Goal: Task Accomplishment & Management: Use online tool/utility

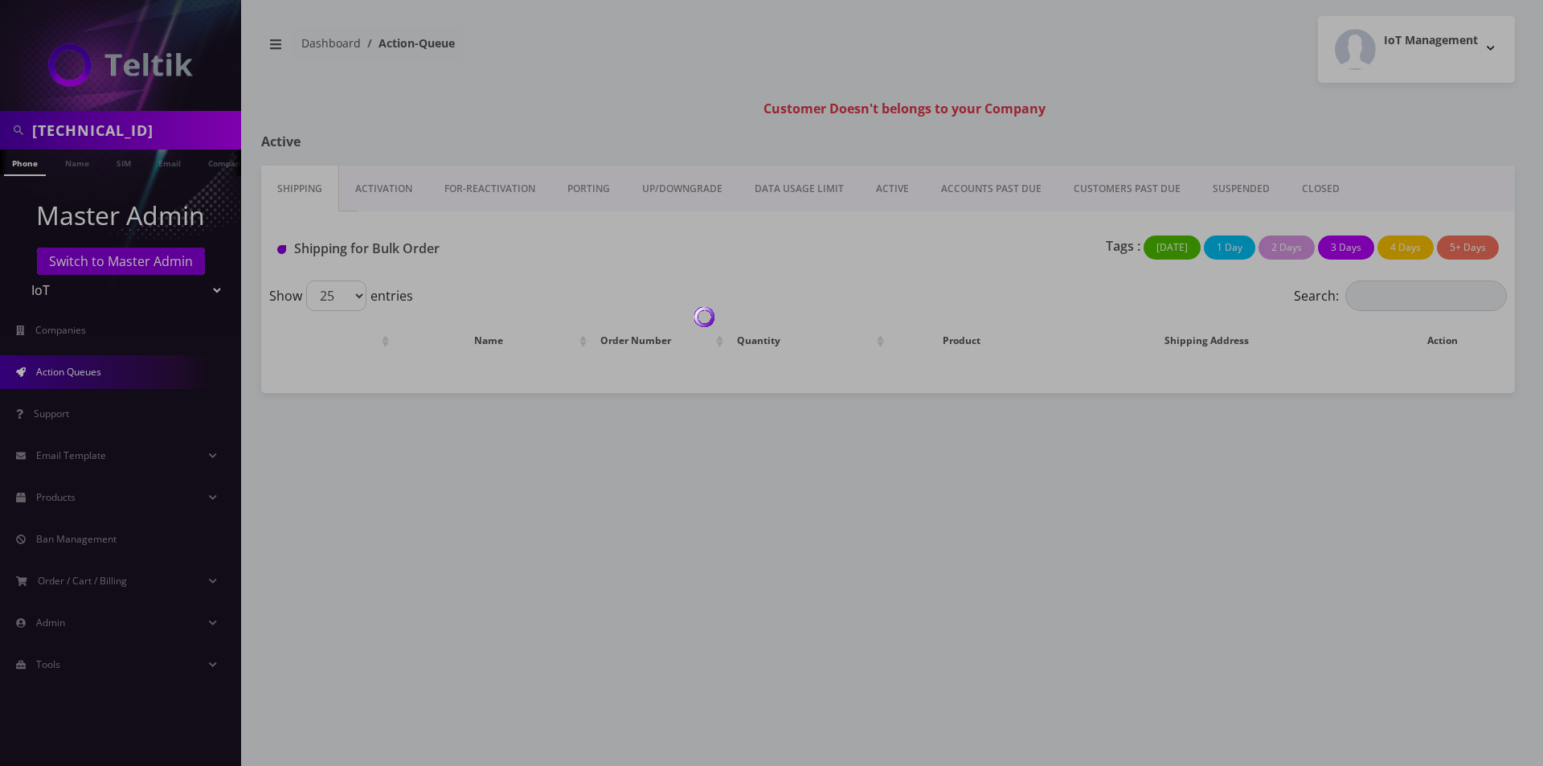
click at [88, 127] on div at bounding box center [771, 383] width 1543 height 766
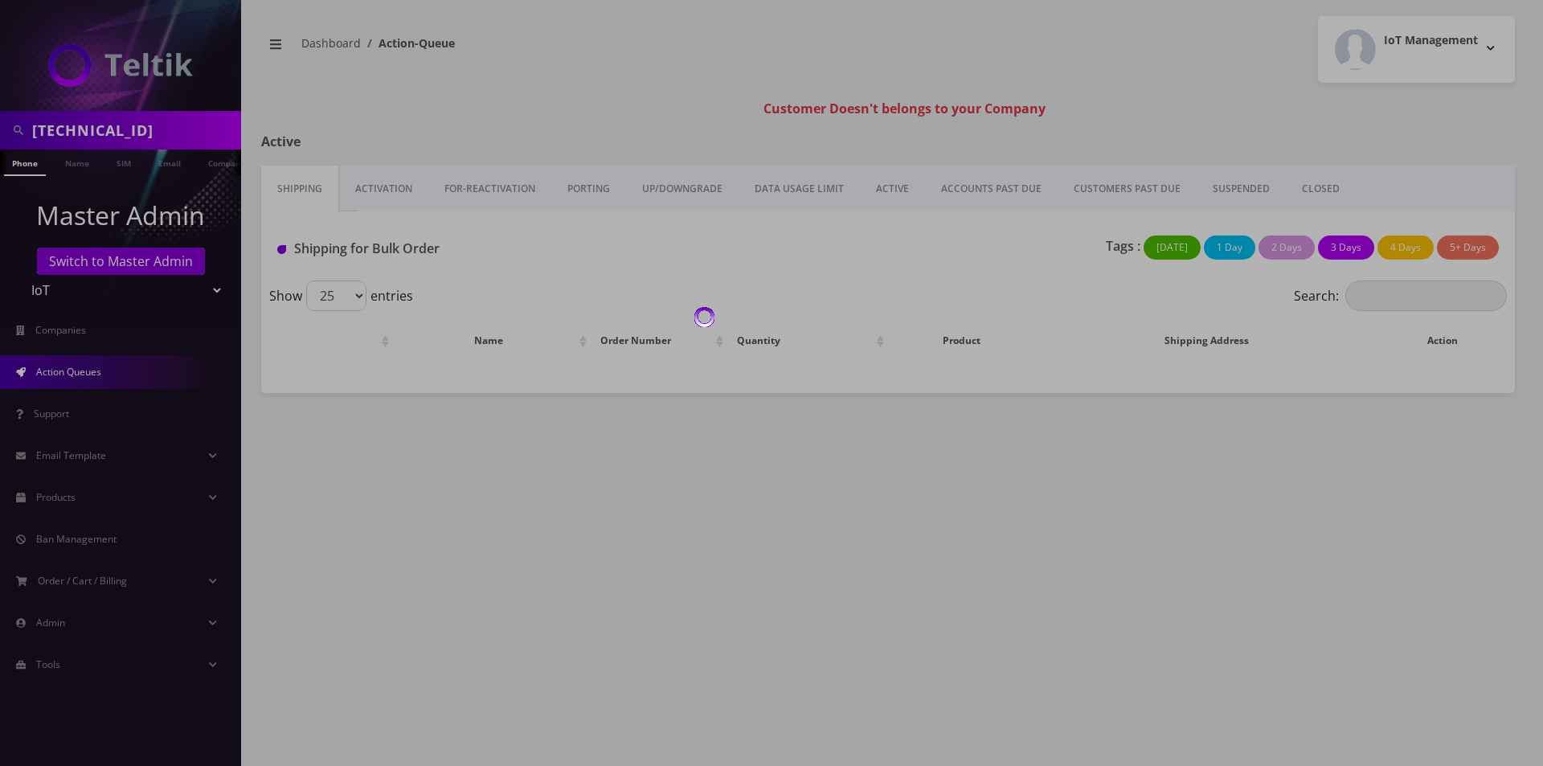
click at [88, 127] on div at bounding box center [771, 383] width 1543 height 766
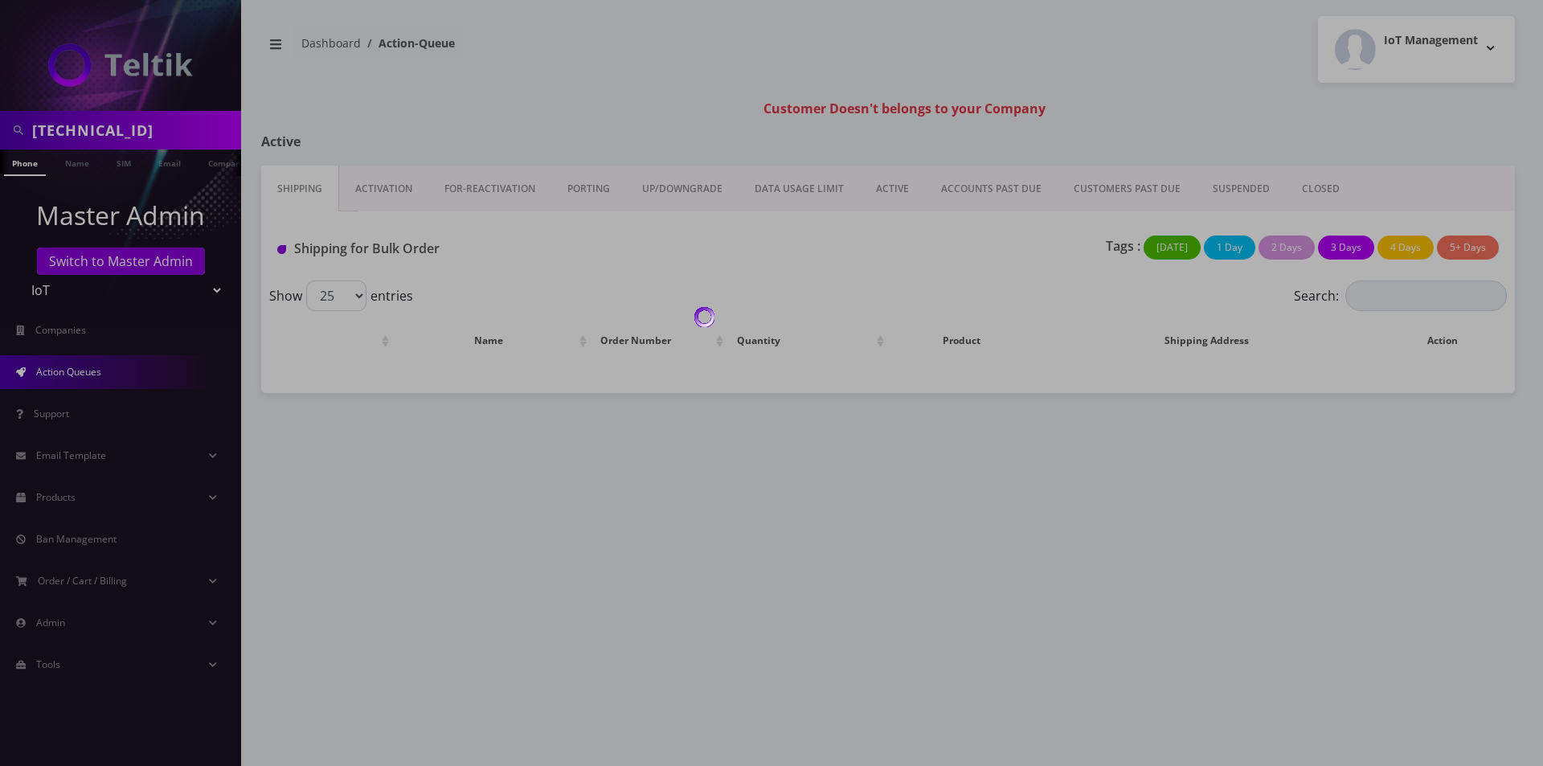
click at [88, 127] on input "89148000011835958271" at bounding box center [134, 130] width 205 height 31
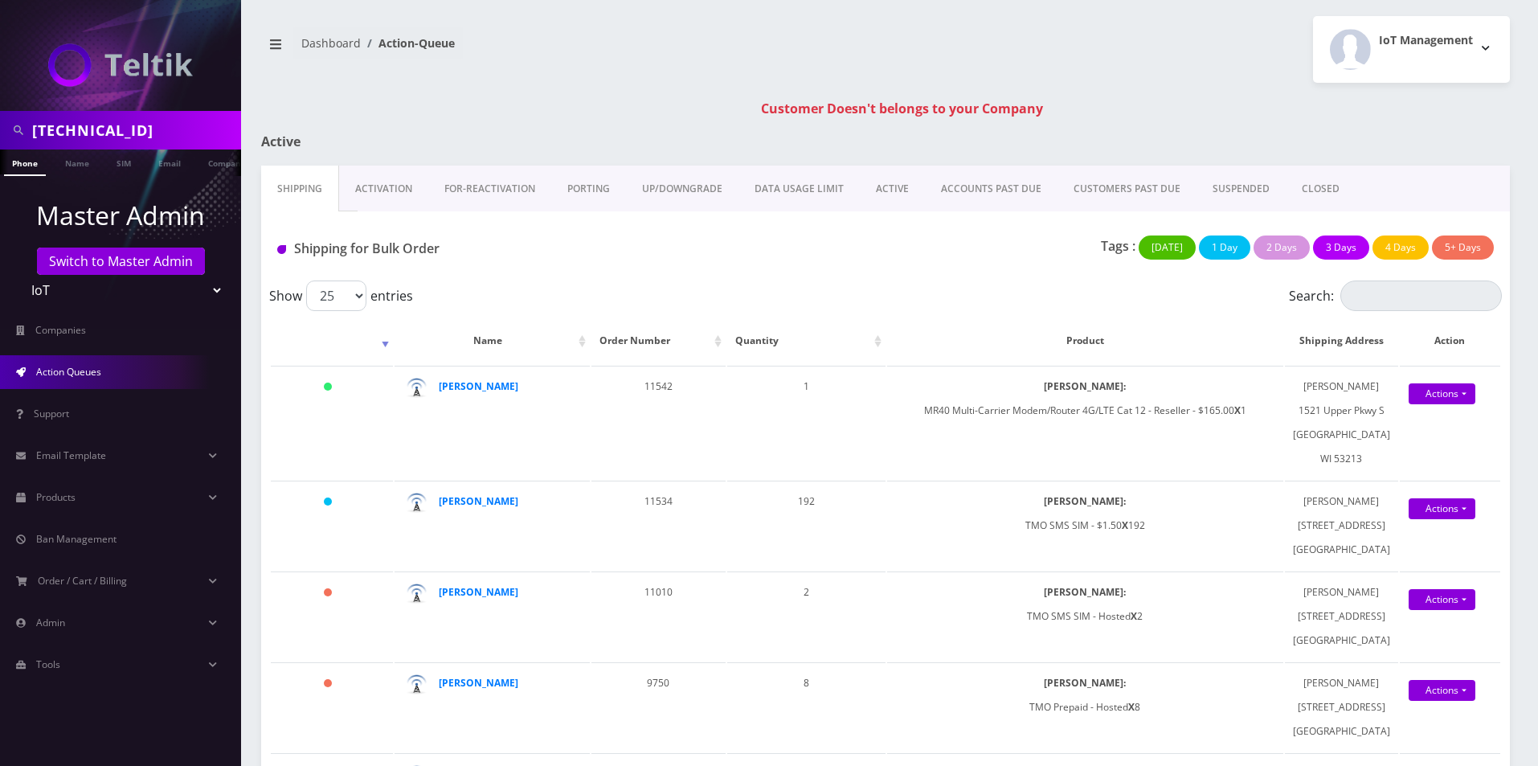
click at [88, 127] on input "89148000011835958271" at bounding box center [134, 130] width 205 height 31
type input "abe"
click at [74, 159] on link "Name" at bounding box center [77, 162] width 40 height 27
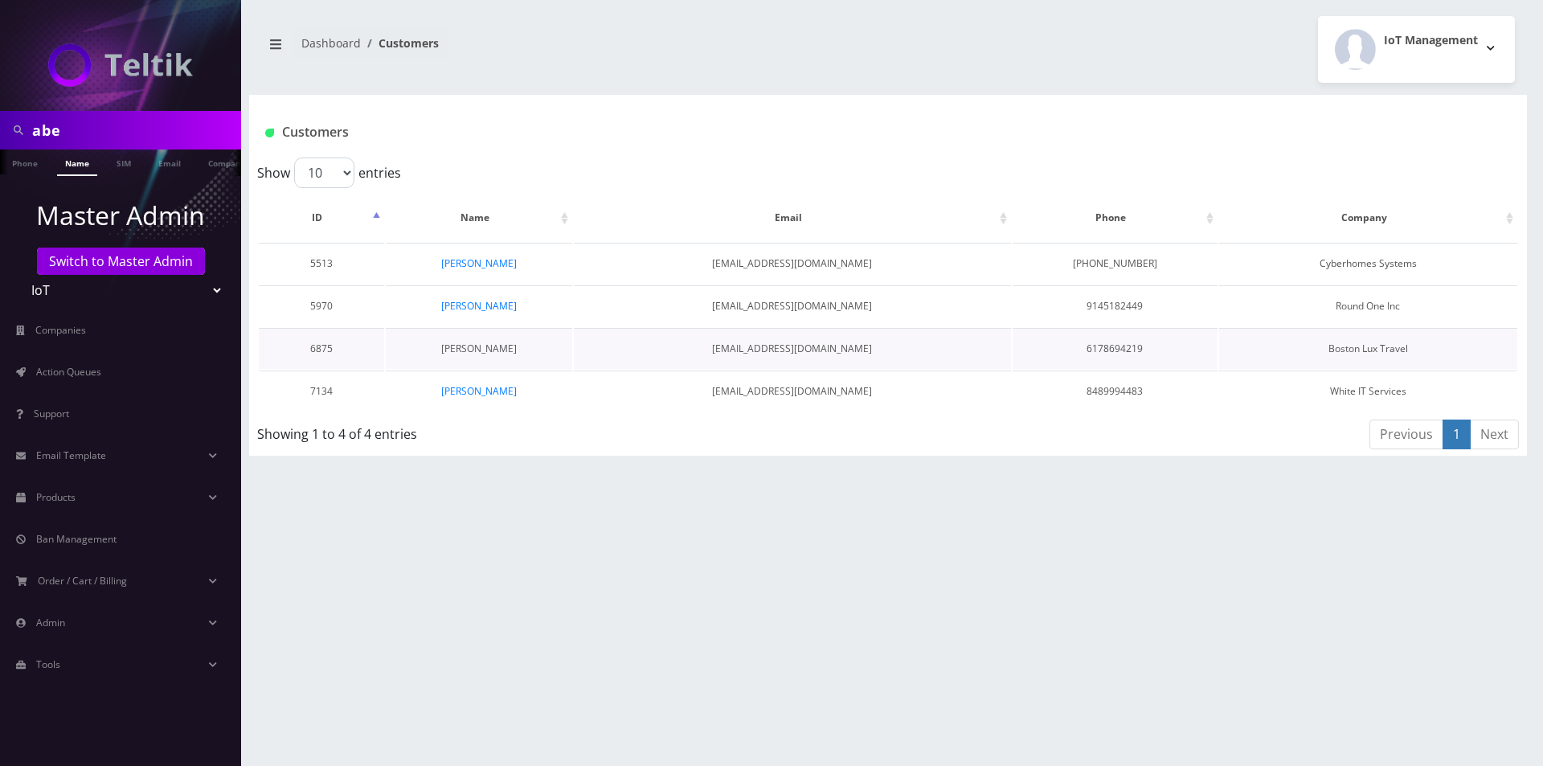
click at [487, 347] on link "[PERSON_NAME]" at bounding box center [479, 349] width 76 height 14
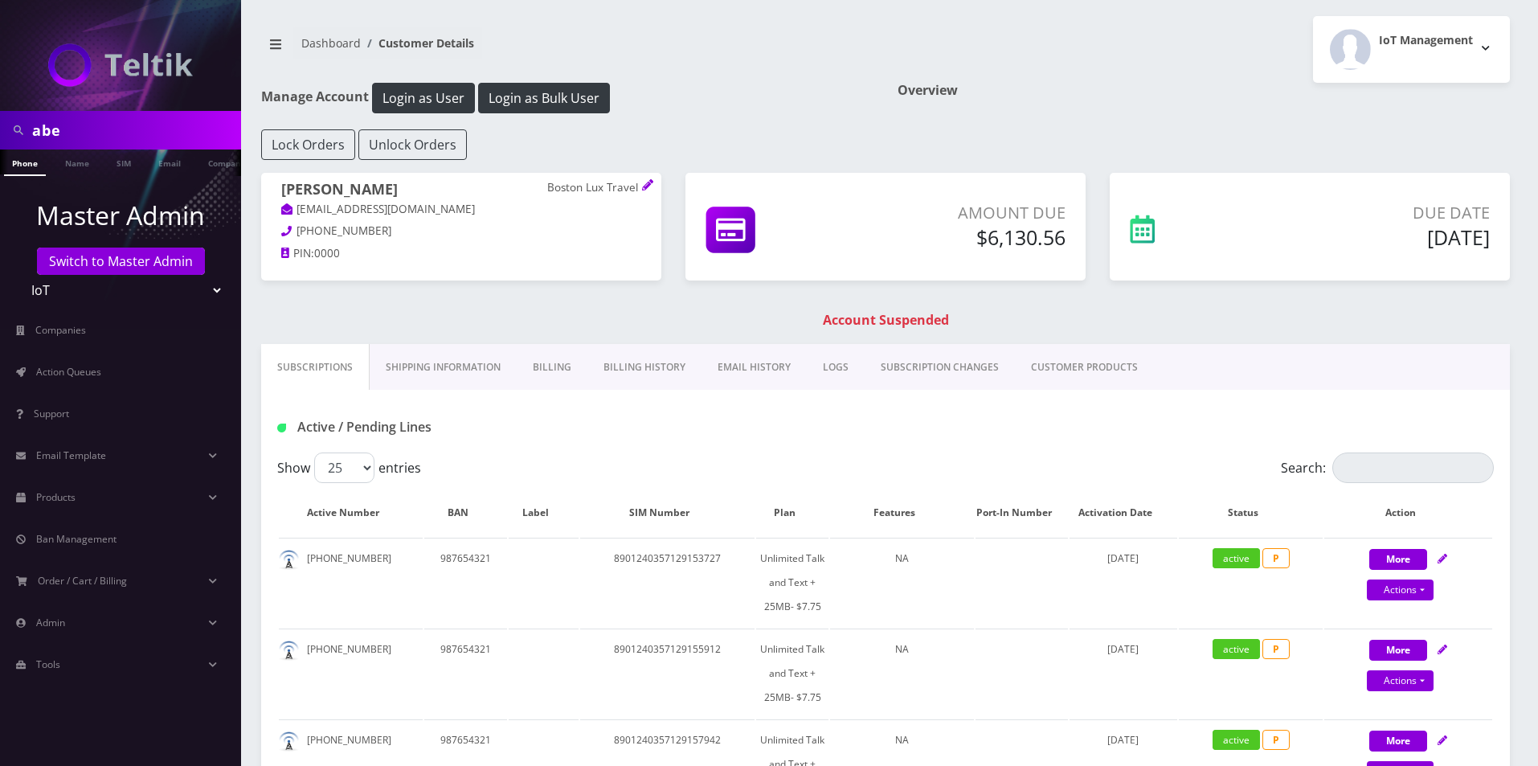
click at [751, 366] on link "EMAIL HISTORY" at bounding box center [754, 367] width 105 height 47
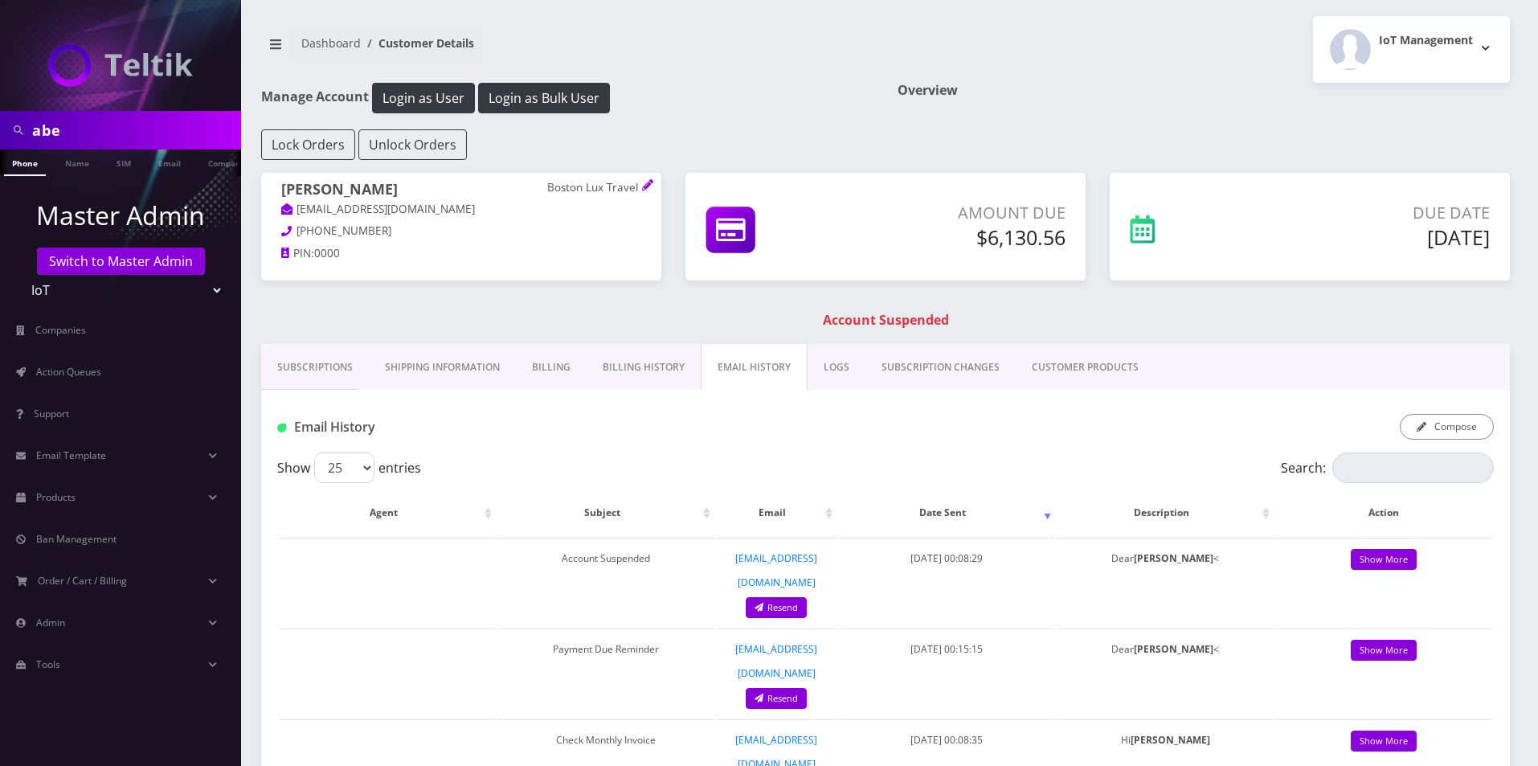
click at [1087, 366] on link "CUSTOMER PRODUCTS" at bounding box center [1085, 367] width 139 height 47
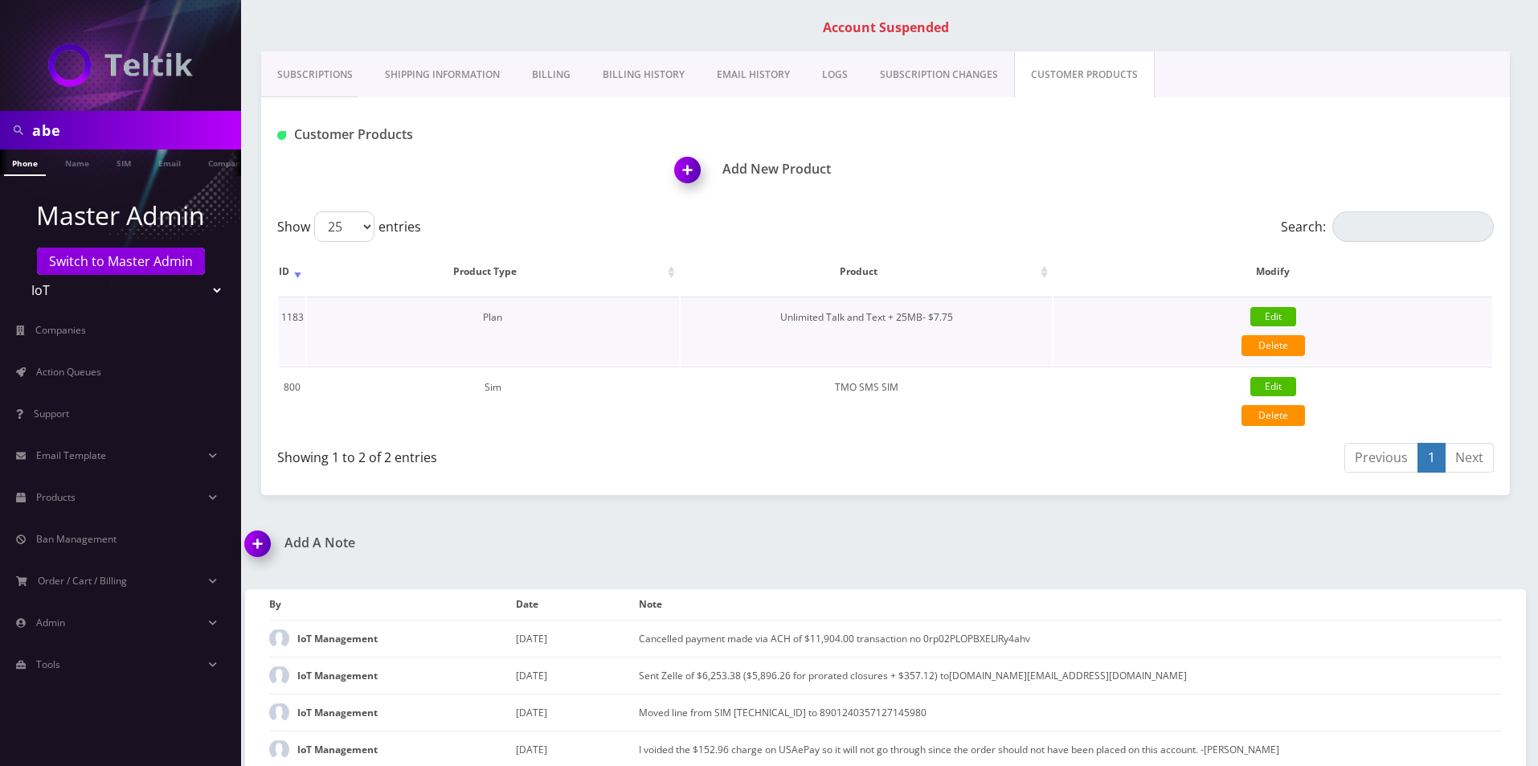
scroll to position [307, 0]
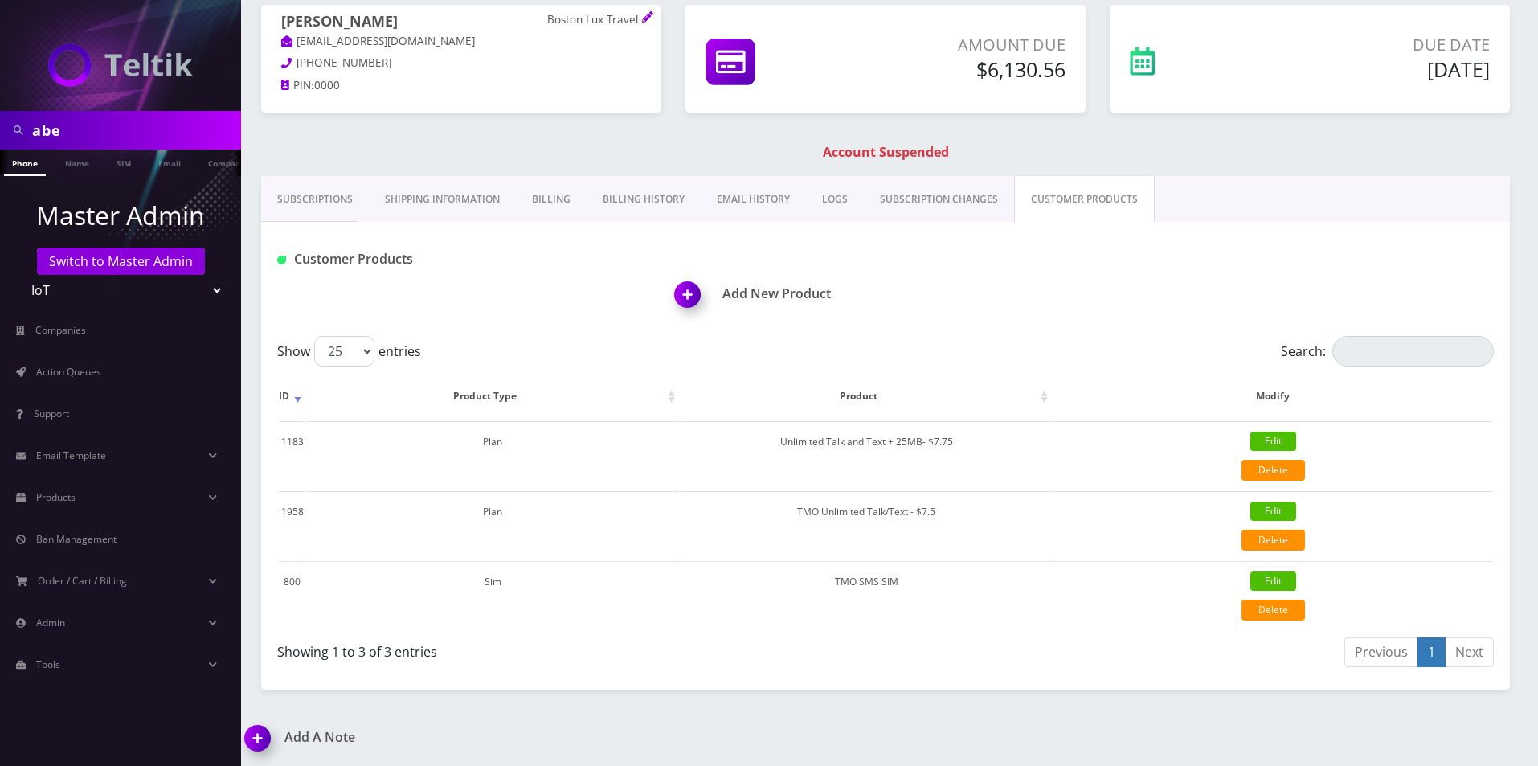
scroll to position [241, 0]
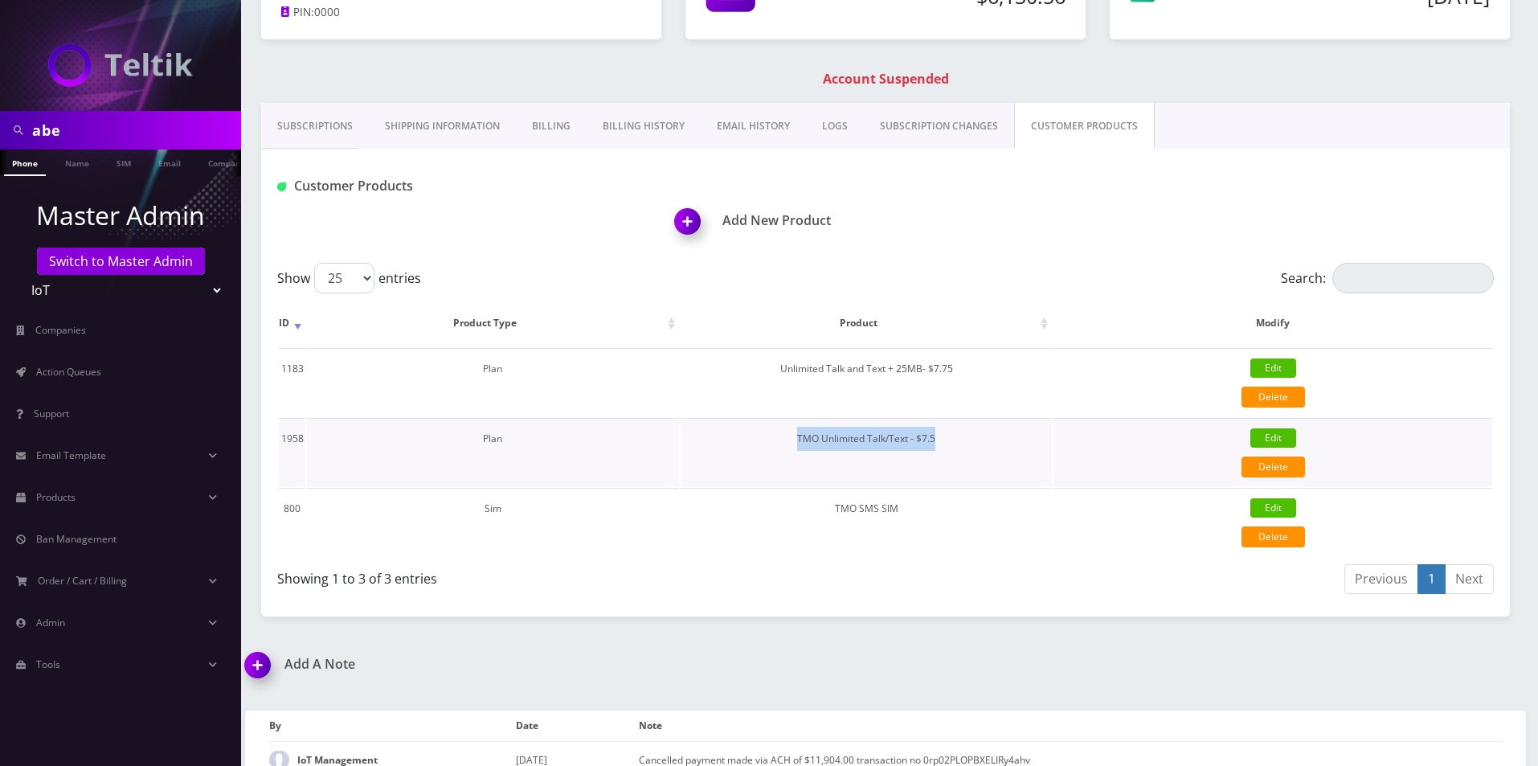
drag, startPoint x: 953, startPoint y: 425, endPoint x: 775, endPoint y: 432, distance: 178.5
click at [775, 432] on td "TMO Unlimited Talk/Text - $7.5" at bounding box center [867, 452] width 372 height 68
copy td "TMO Unlimited Talk/Text - $7.5"
click at [78, 497] on link "Products" at bounding box center [120, 498] width 241 height 34
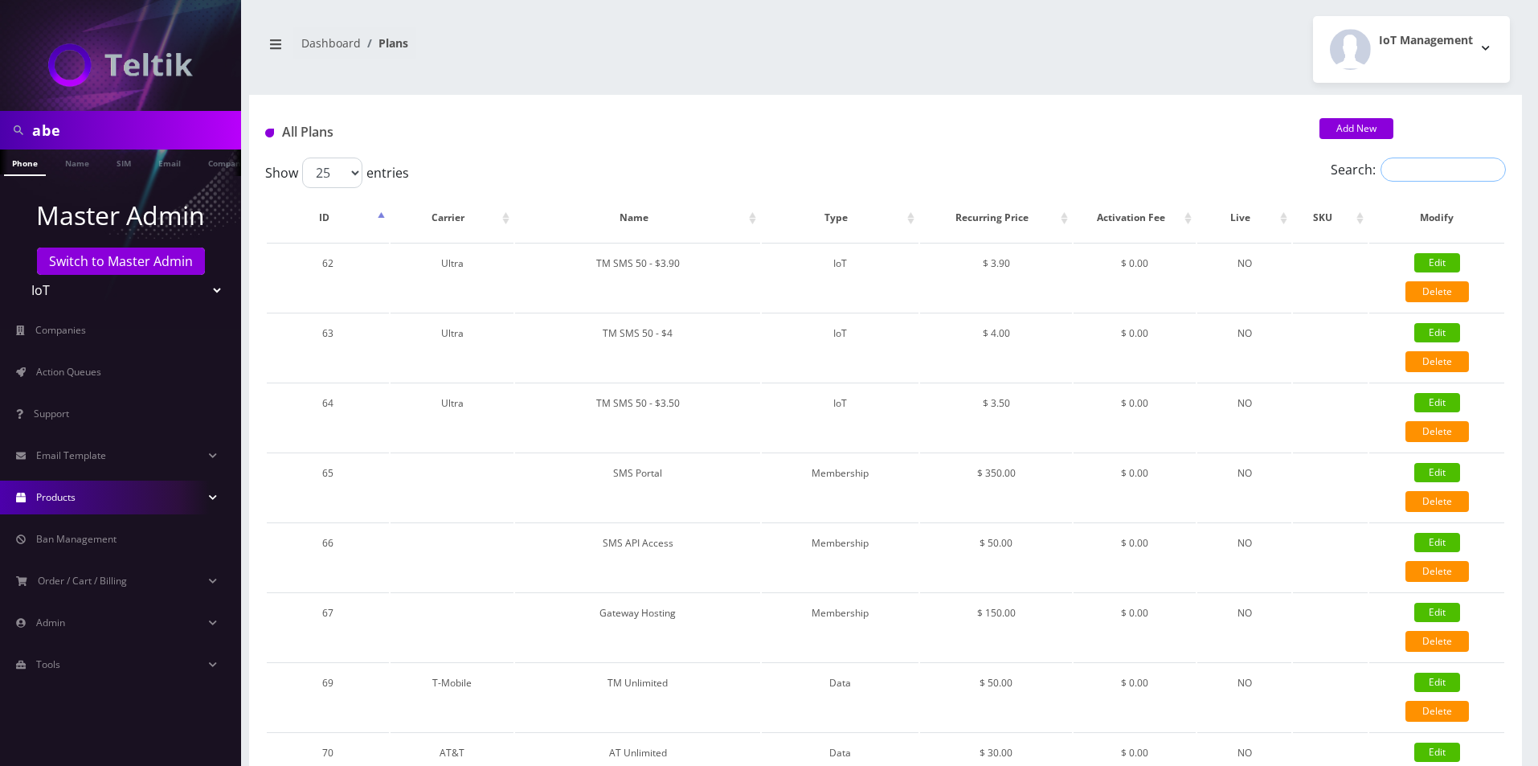
click at [1424, 172] on input "Search:" at bounding box center [1443, 170] width 125 height 24
click at [1422, 178] on input "Search:" at bounding box center [1443, 170] width 125 height 24
paste input "TMO Unlimited Talk/Text - $7.5"
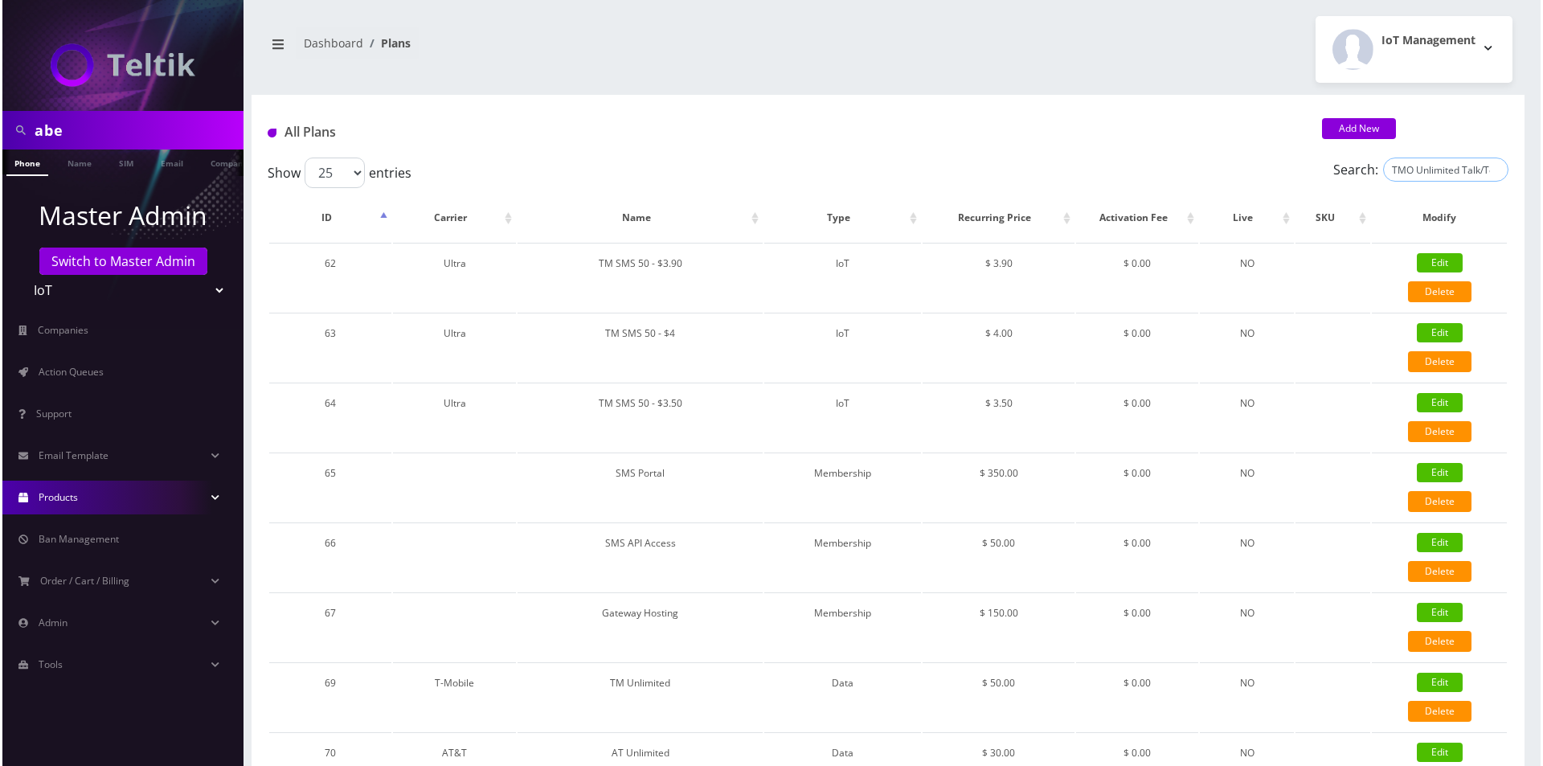
scroll to position [0, 38]
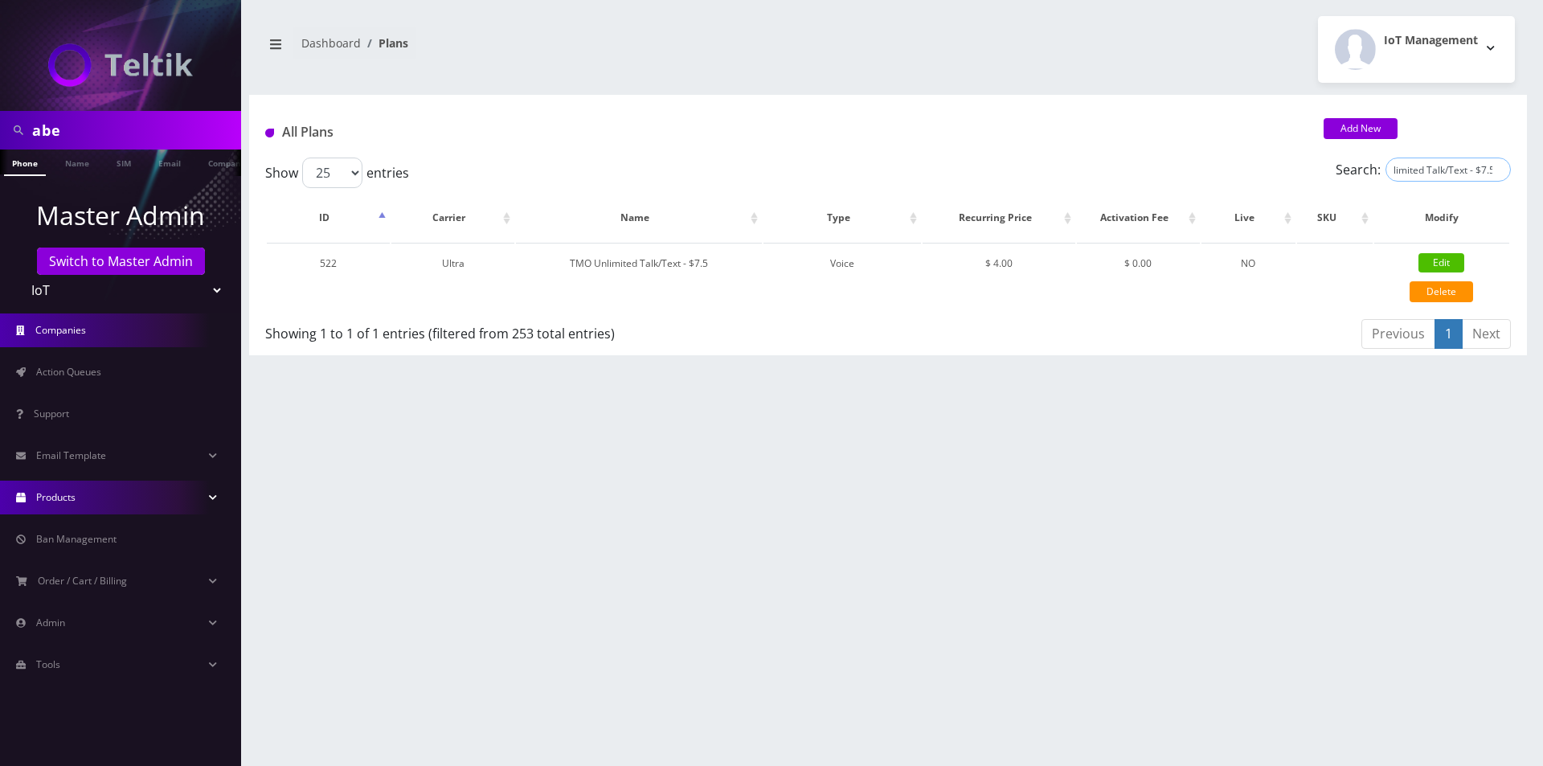
type input "TMO Unlimited Talk/Text - $7.5"
click at [1453, 260] on link "Edit" at bounding box center [1441, 262] width 46 height 19
type input "TMO Unlimited Talk/Text - $7.5"
select select "1"
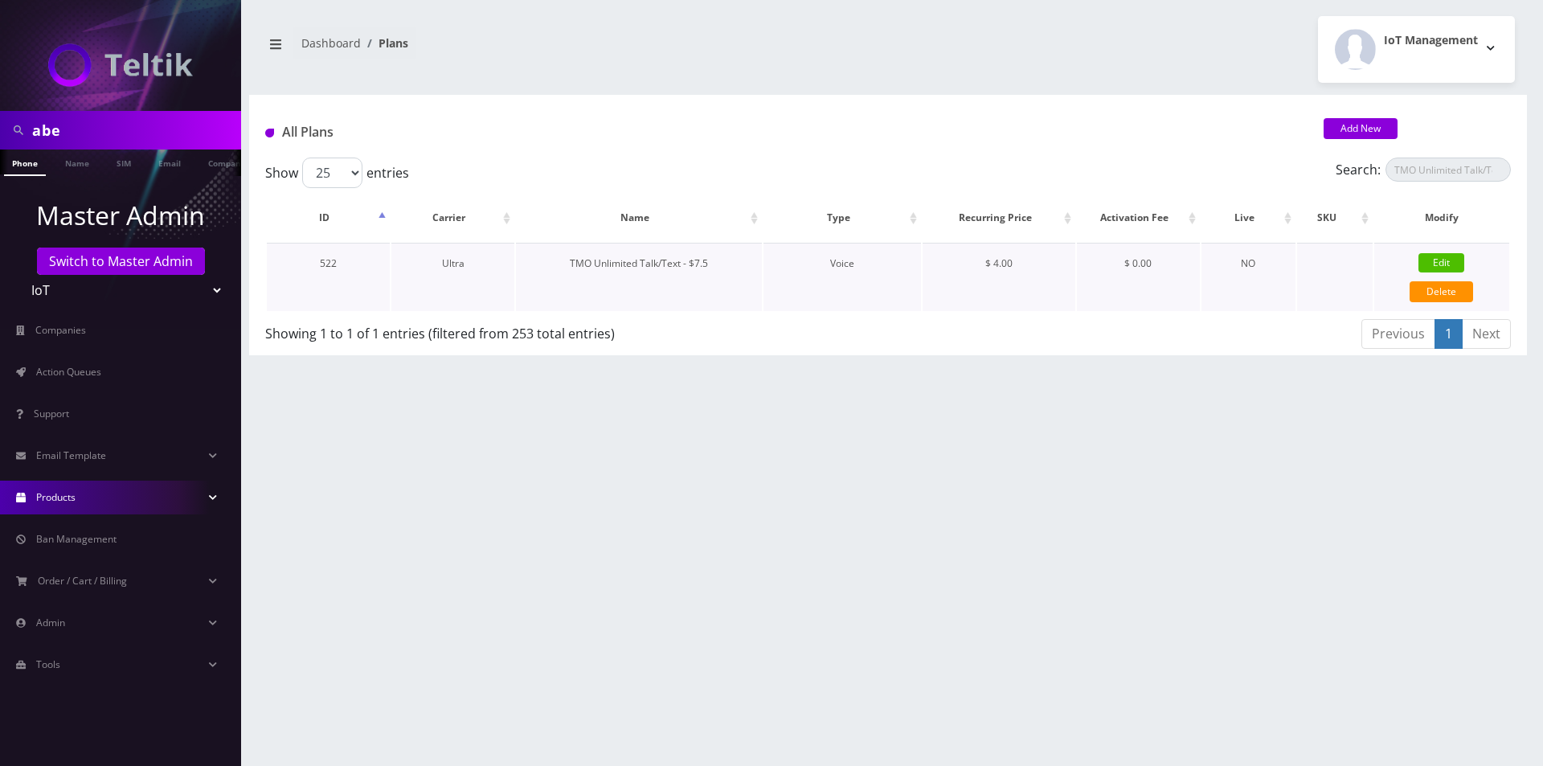
select select "5"
select select "1"
checkbox input "false"
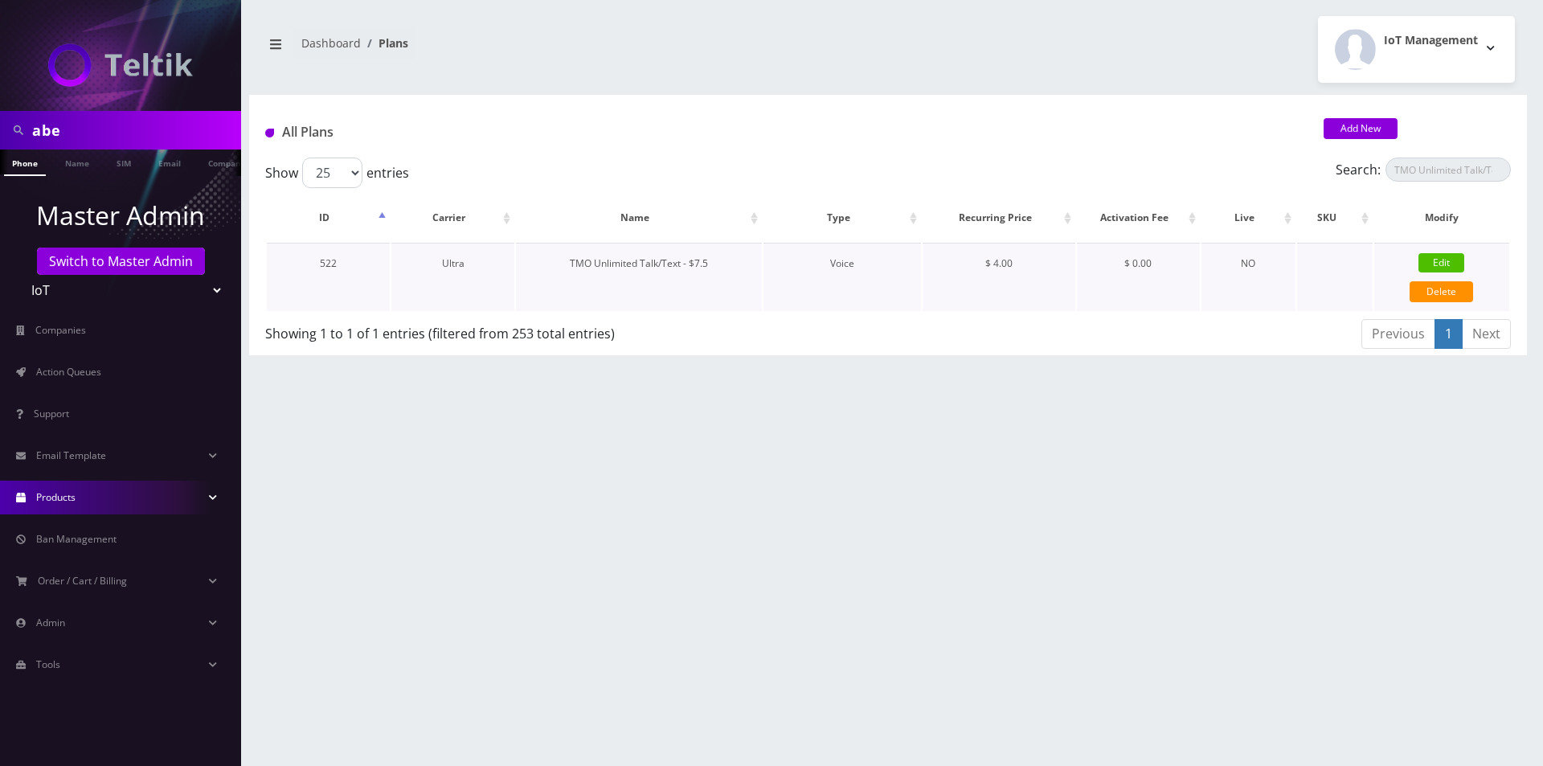
checkbox input "false"
checkbox input "true"
checkbox input "false"
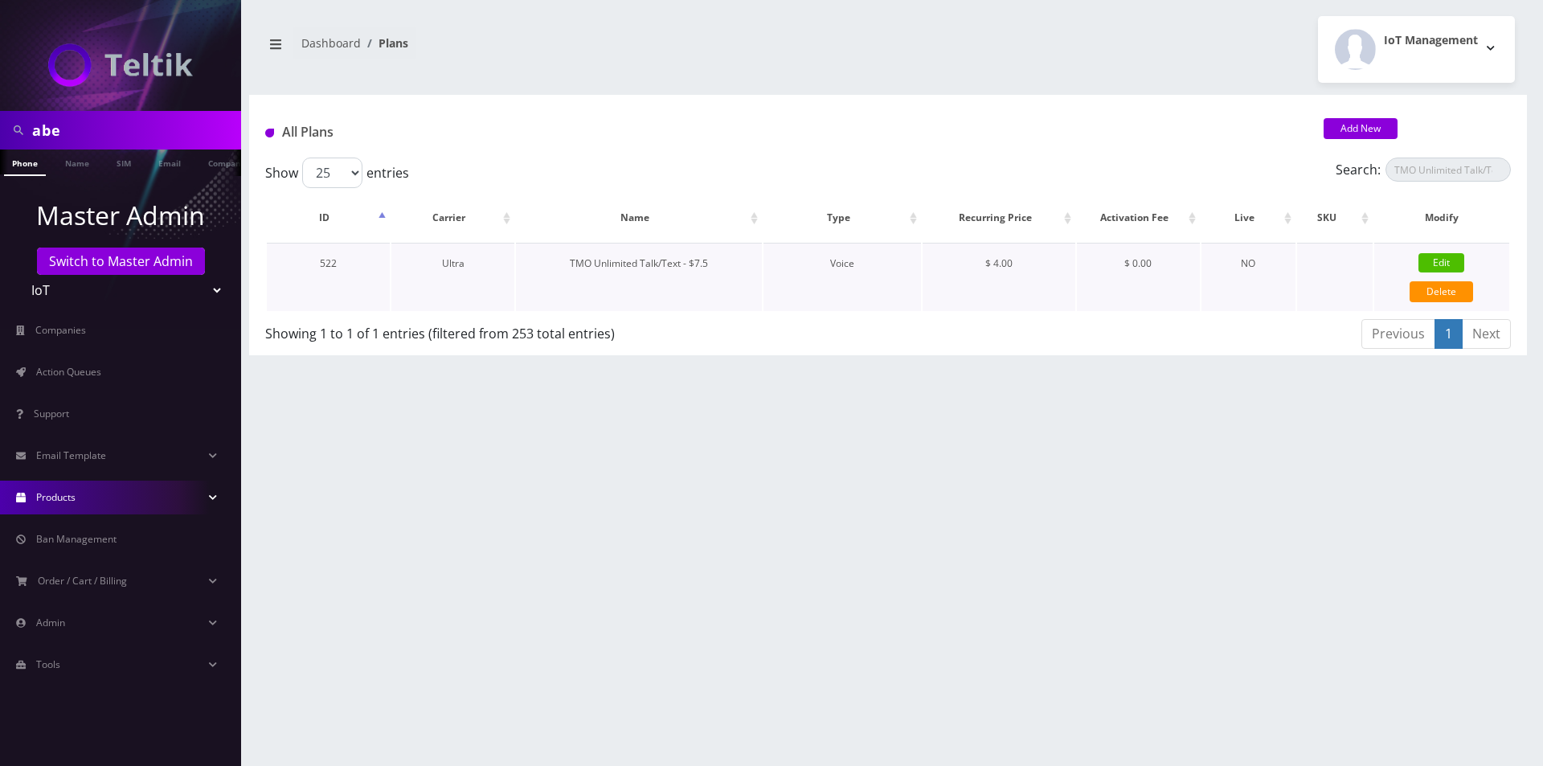
type input "1375"
type input "3.5"
select select "0"
checkbox input "true"
checkbox input "false"
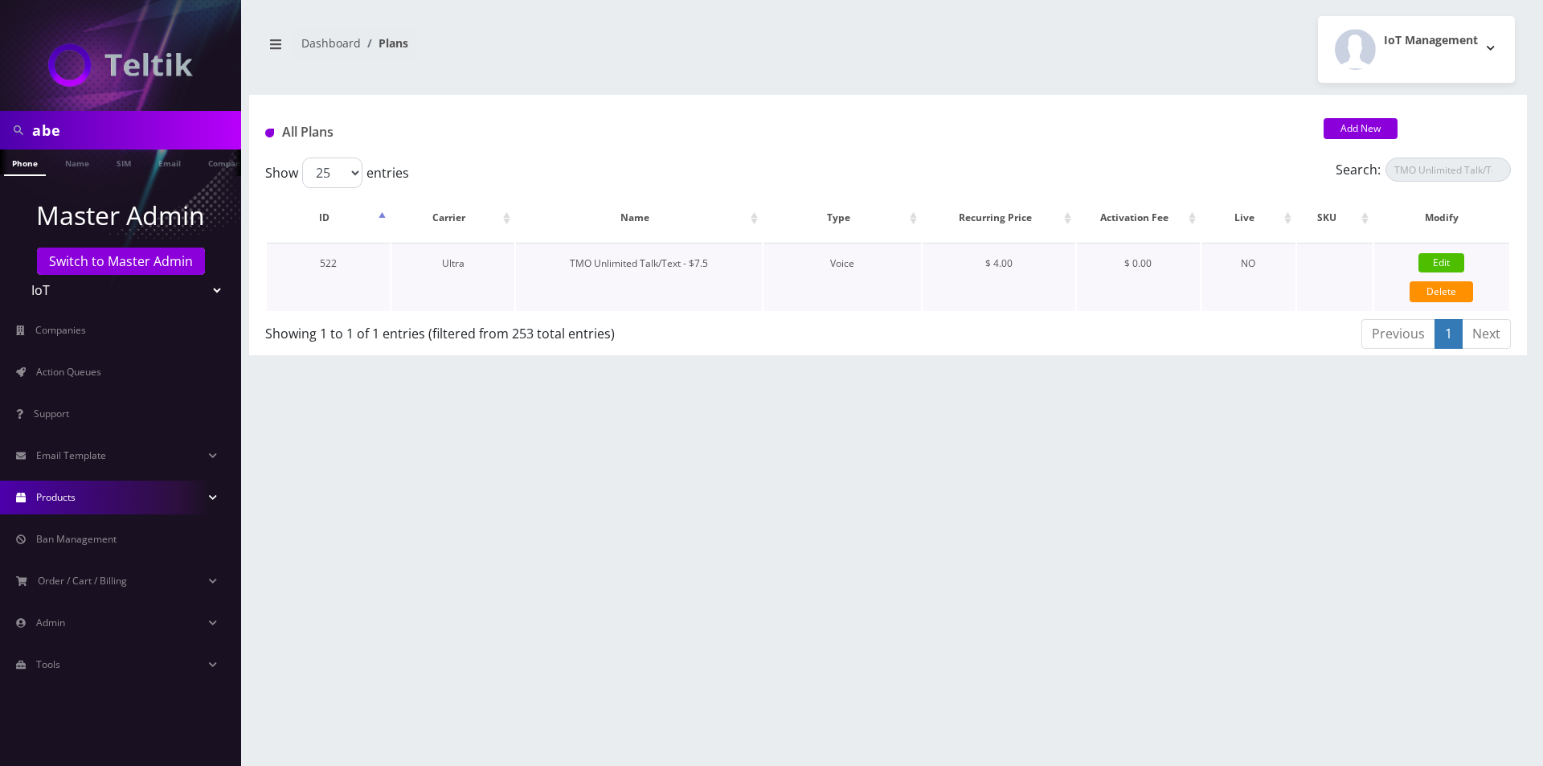
type input "4"
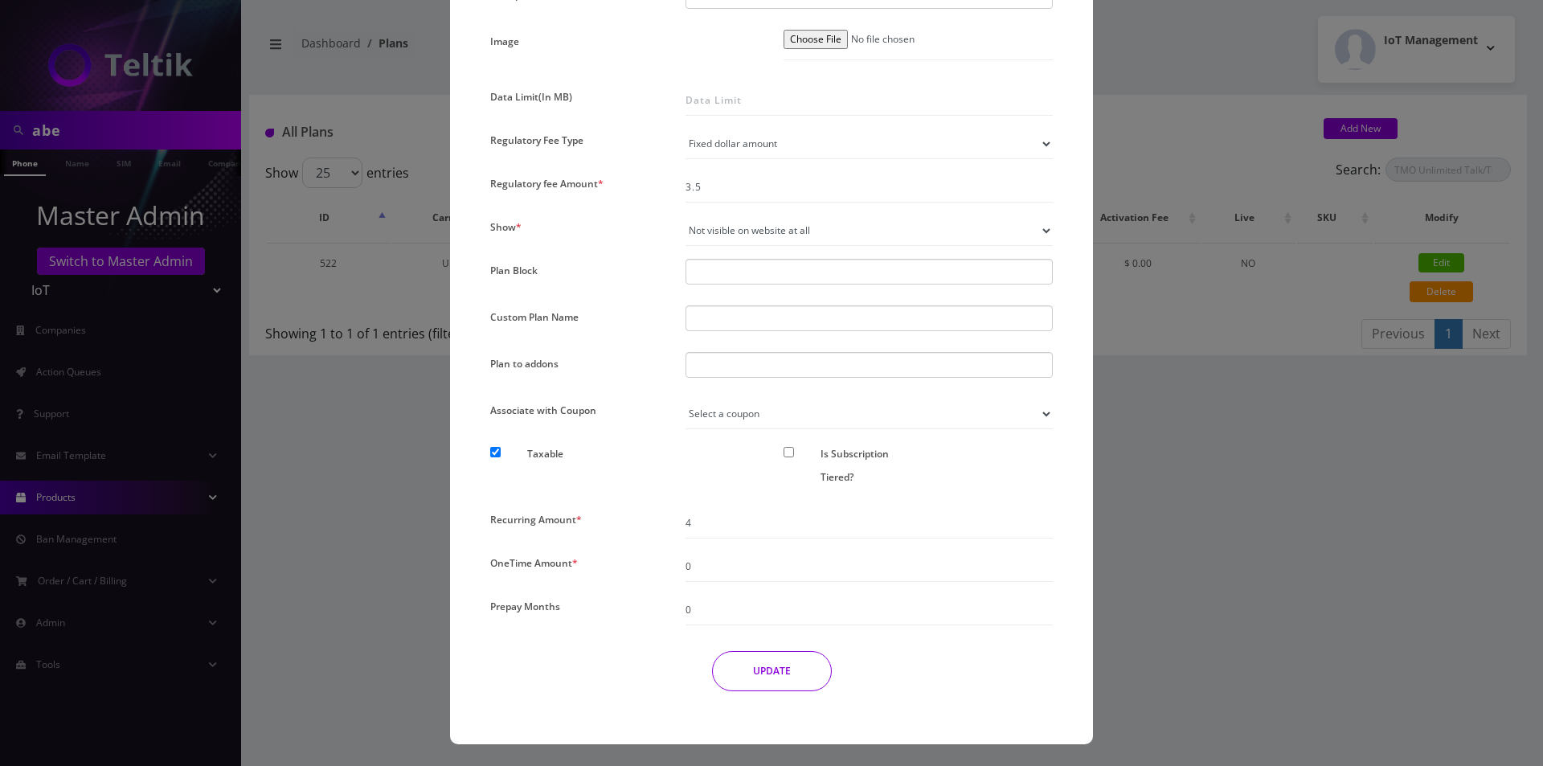
scroll to position [1064, 0]
click at [382, 476] on div "× Edit Plan Name * TMO Unlimited Talk/Text - $7.5 SKU Tag Type * Voice Data Wea…" at bounding box center [771, 383] width 1543 height 766
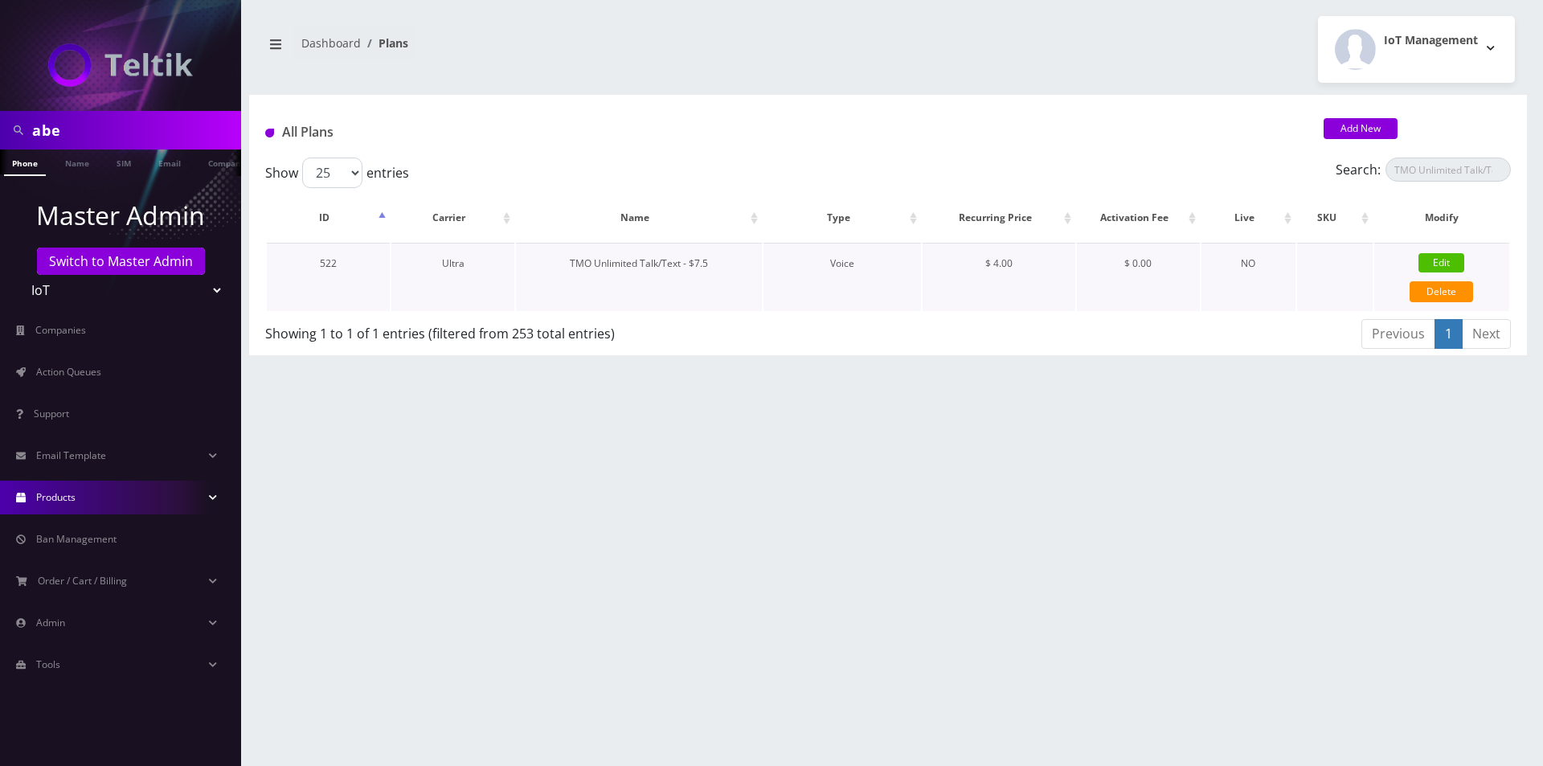
click at [321, 264] on td "522" at bounding box center [328, 277] width 123 height 68
copy td "522"
click at [1398, 174] on input "TMO Unlimited Talk/Text - $7.5" at bounding box center [1447, 170] width 125 height 24
type input "522"
